Goal: Complete application form

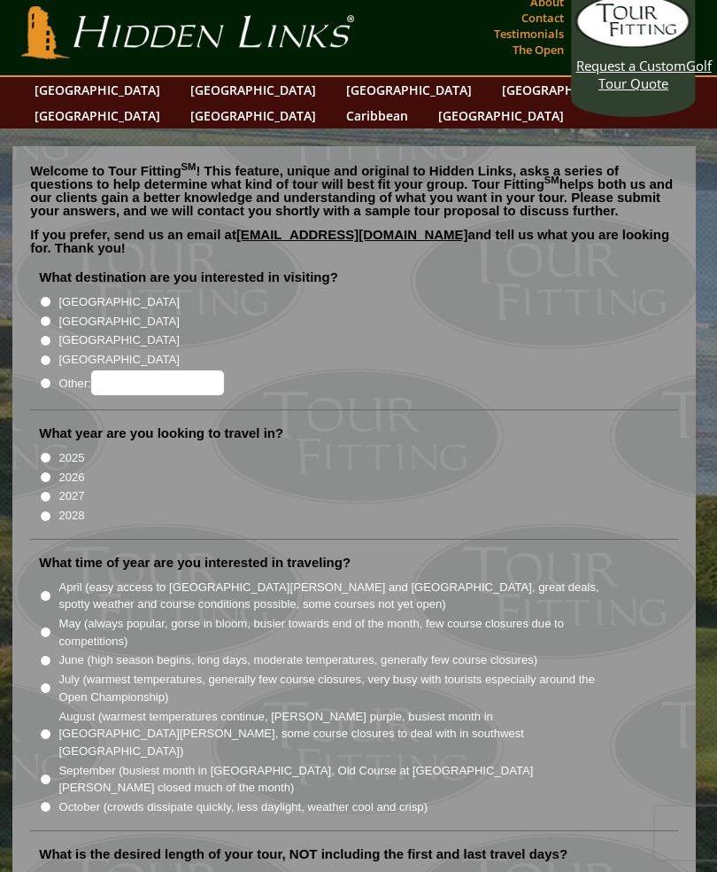
scroll to position [9, 0]
click at [51, 316] on input "[GEOGRAPHIC_DATA]" at bounding box center [46, 322] width 12 height 12
radio input "true"
click at [51, 472] on input "2026" at bounding box center [46, 478] width 12 height 12
radio input "true"
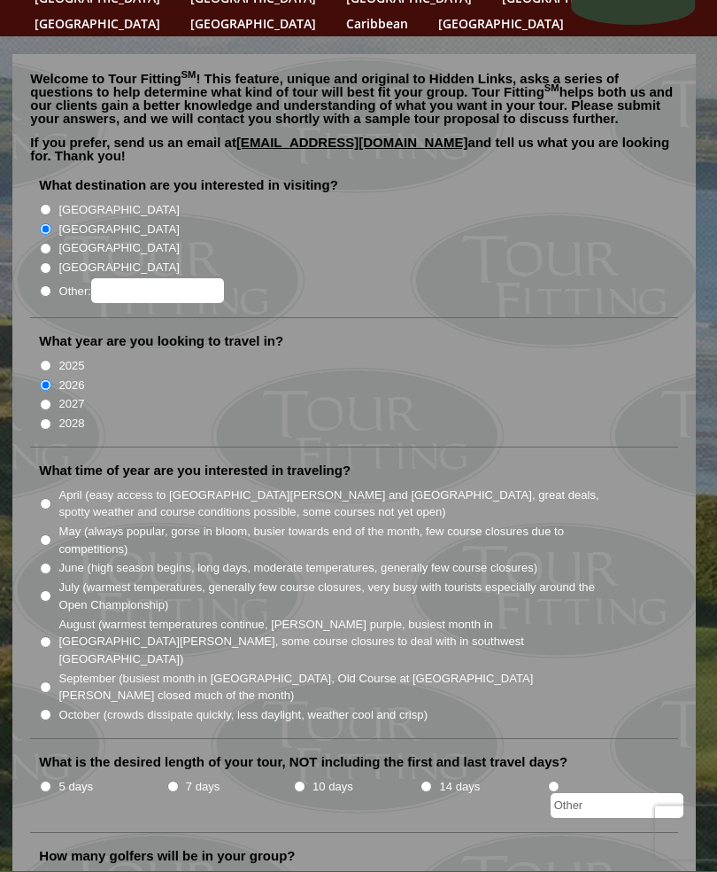
scroll to position [102, 0]
click at [50, 590] on input "July (warmest temperatures, generally few course closures, very busy with touri…" at bounding box center [46, 596] width 12 height 12
radio input "true"
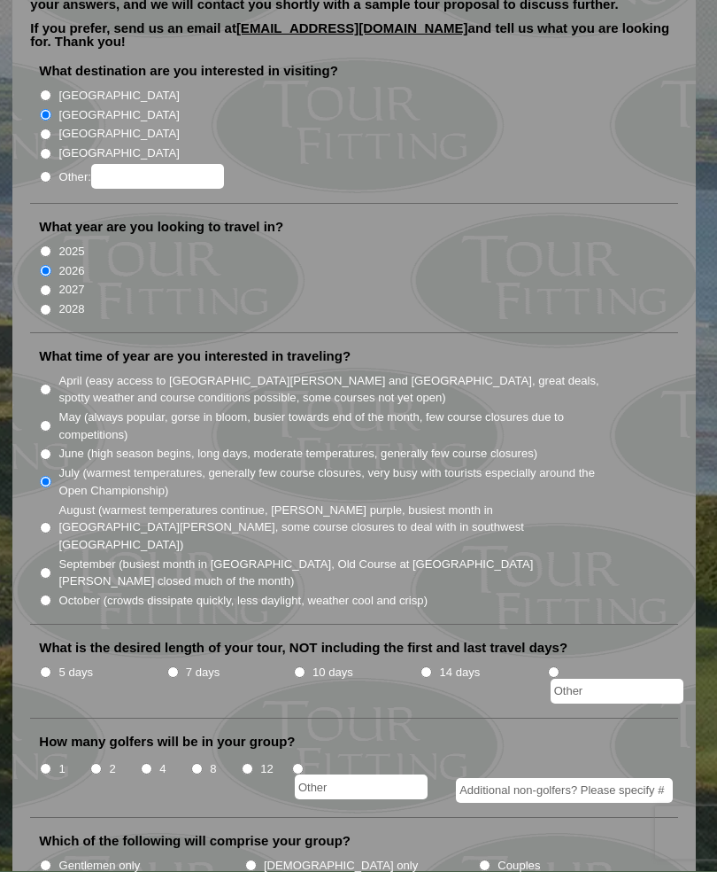
scroll to position [222, 0]
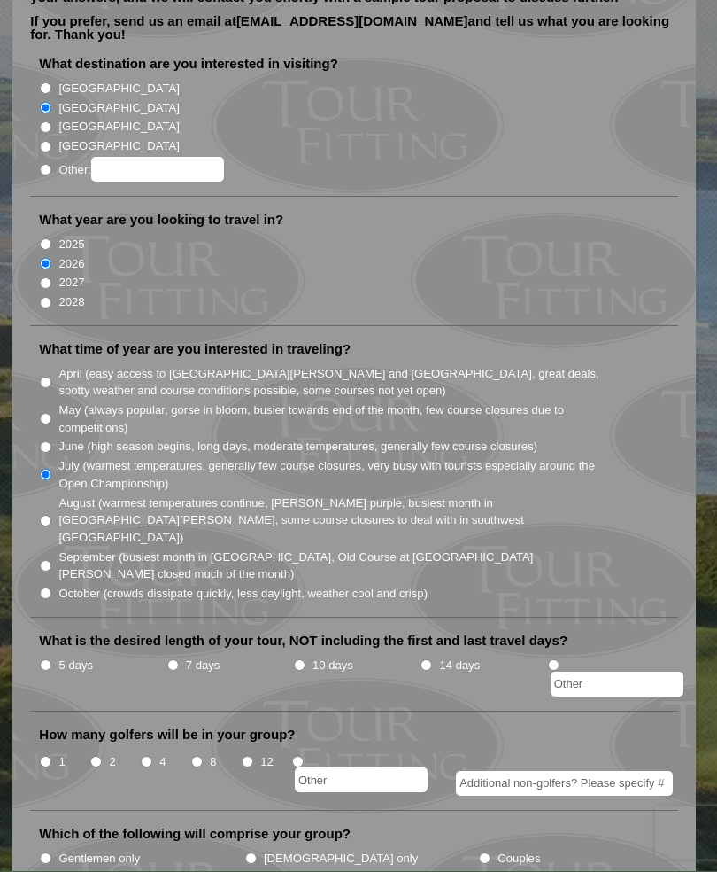
click at [51, 660] on input "5 days" at bounding box center [46, 666] width 12 height 12
radio input "true"
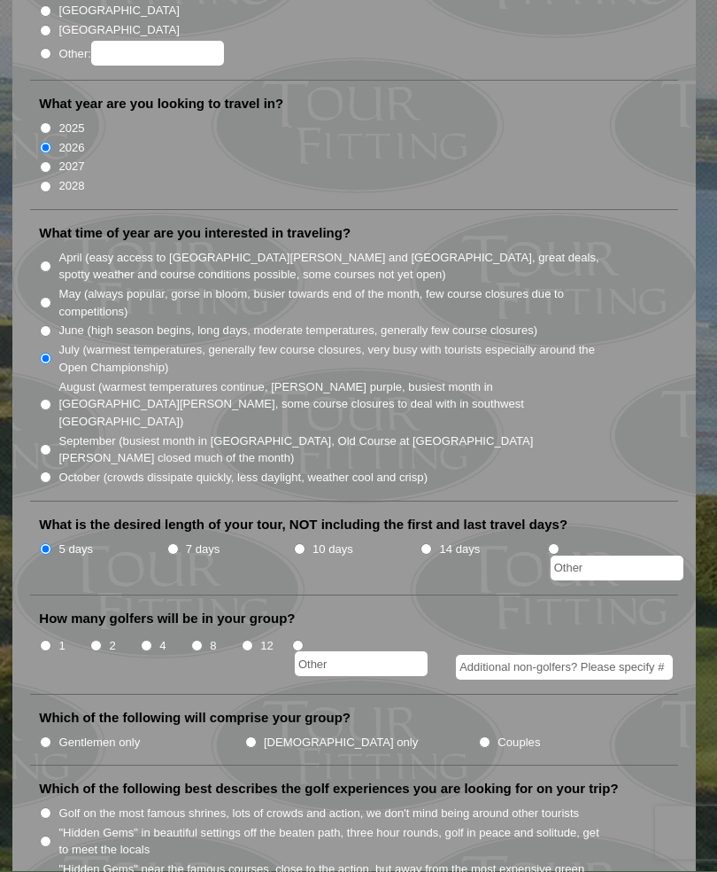
scroll to position [339, 0]
radio input "true"
click at [339, 651] on input "text" at bounding box center [361, 663] width 133 height 25
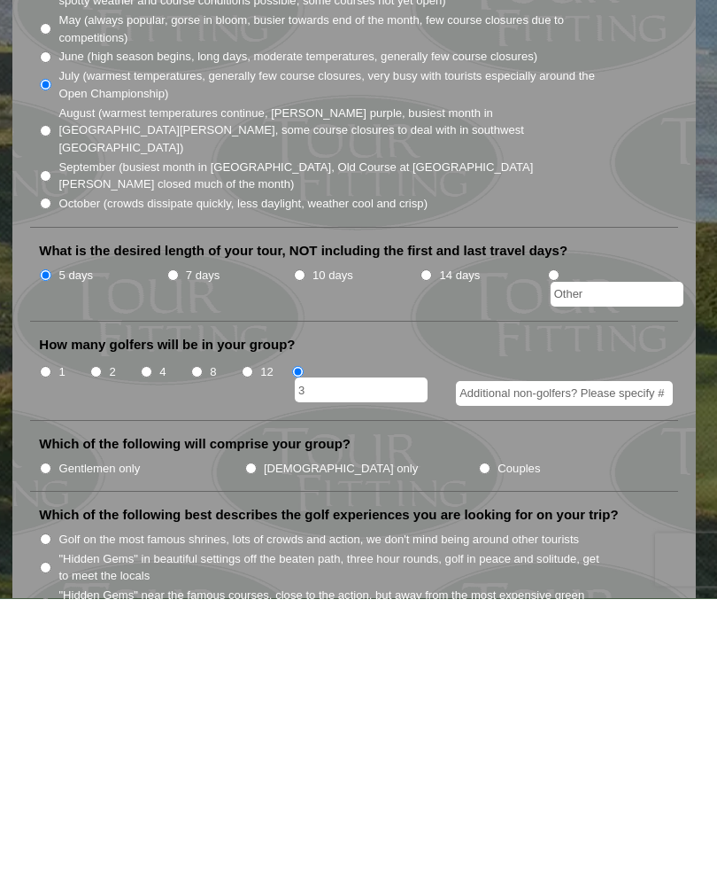
type input "3"
click at [63, 733] on label "Gentlemen only" at bounding box center [98, 742] width 81 height 18
click at [51, 736] on input "Gentlemen only" at bounding box center [46, 742] width 12 height 12
radio input "true"
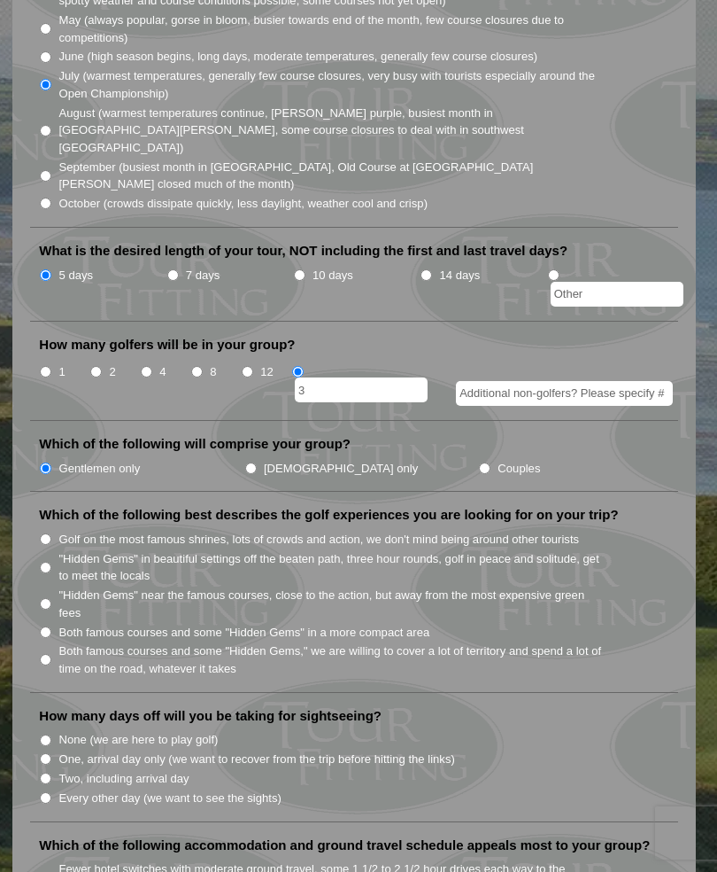
click at [43, 533] on input "Golf on the most famous shrines, lots of crowds and action, we don't mind being…" at bounding box center [46, 539] width 12 height 12
radio input "true"
click at [34, 585] on li "Which of the following best describes the golf experiences you are looking for …" at bounding box center [353, 599] width 647 height 186
click at [49, 654] on input "Both famous courses and some "Hidden Gems," we are willing to cover a lot of te…" at bounding box center [46, 660] width 12 height 12
radio input "true"
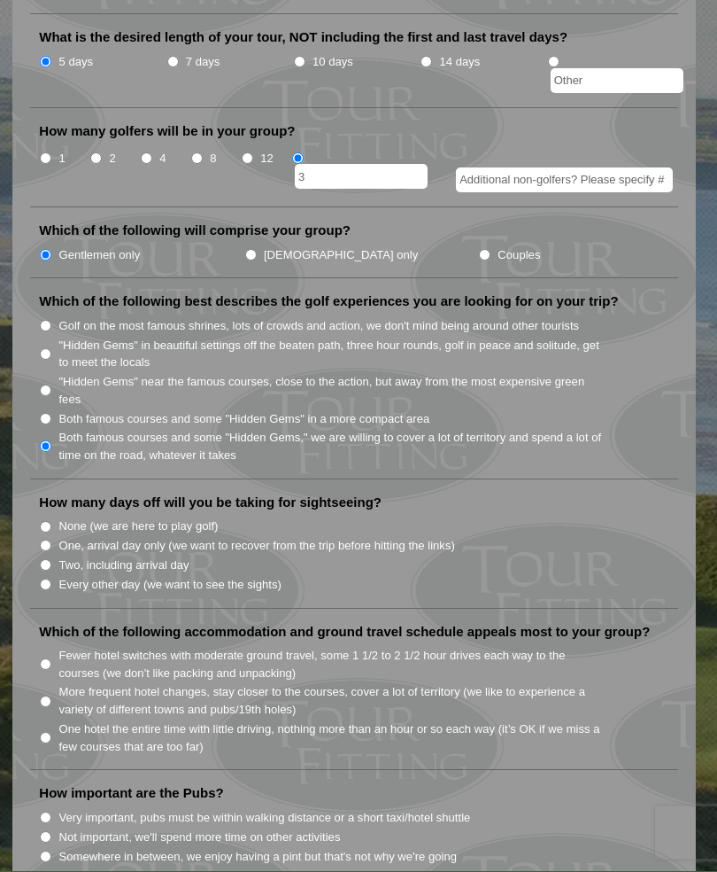
scroll to position [826, 0]
click at [45, 559] on input "Two, including arrival day" at bounding box center [46, 565] width 12 height 12
radio input "true"
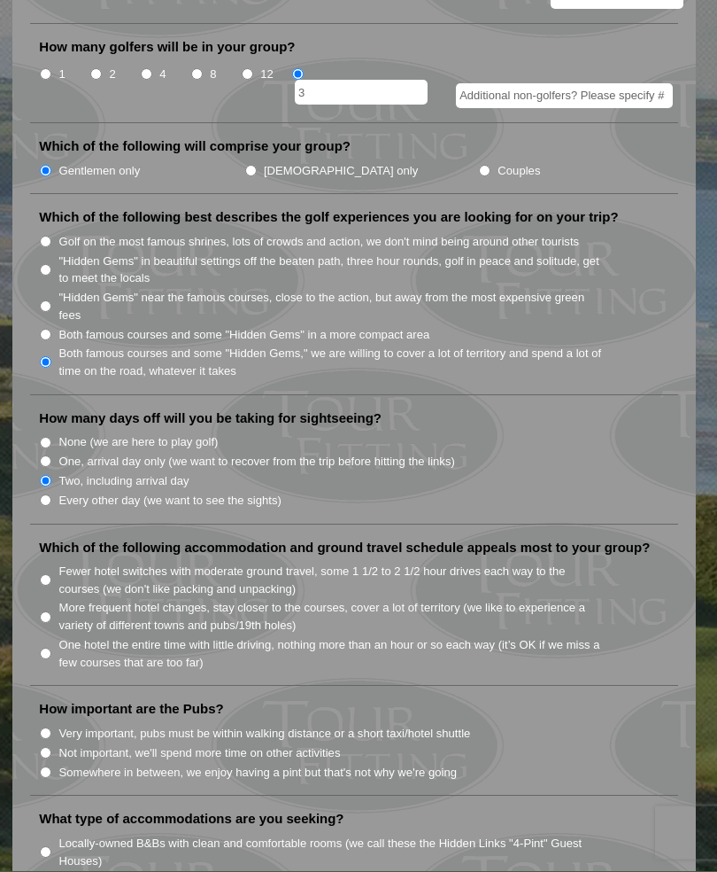
scroll to position [911, 0]
